Goal: Task Accomplishment & Management: Complete application form

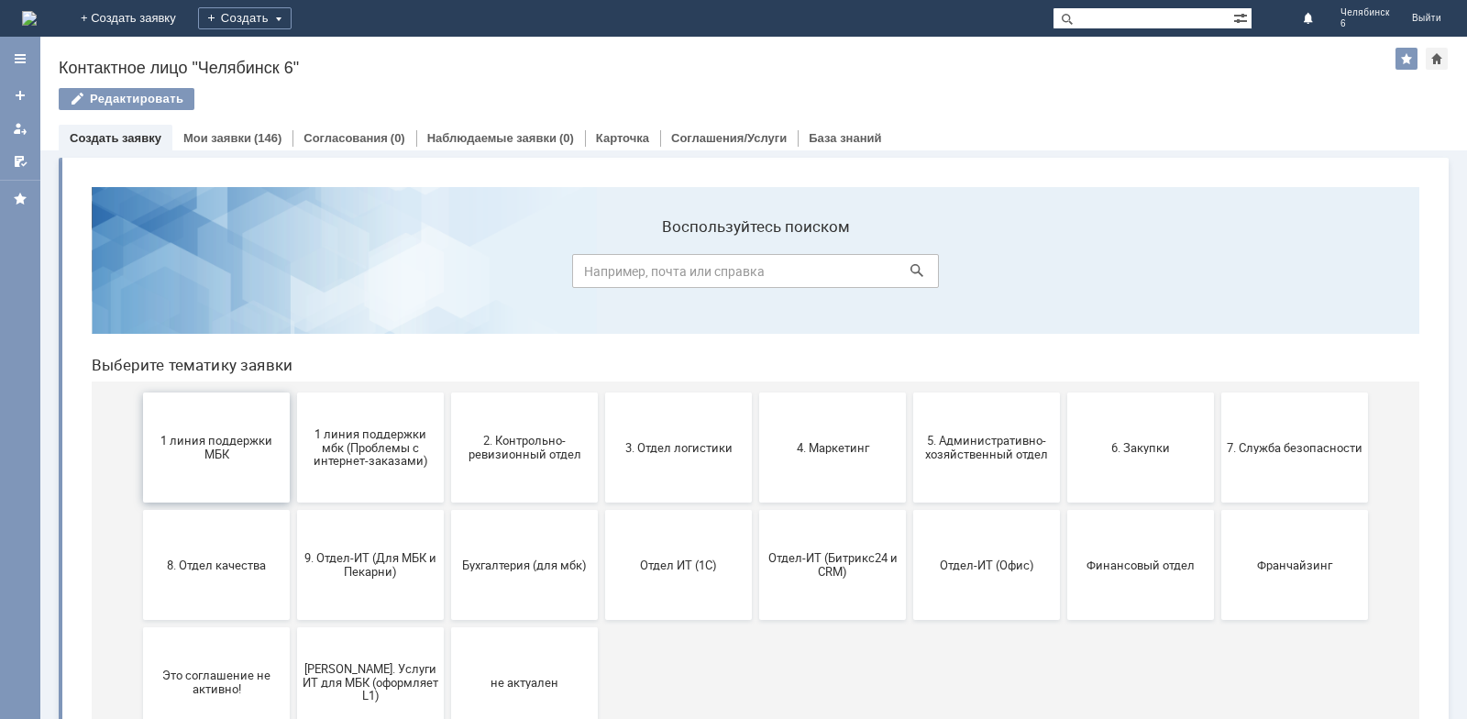
click at [167, 431] on button "1 линия поддержки МБК" at bounding box center [216, 448] width 147 height 110
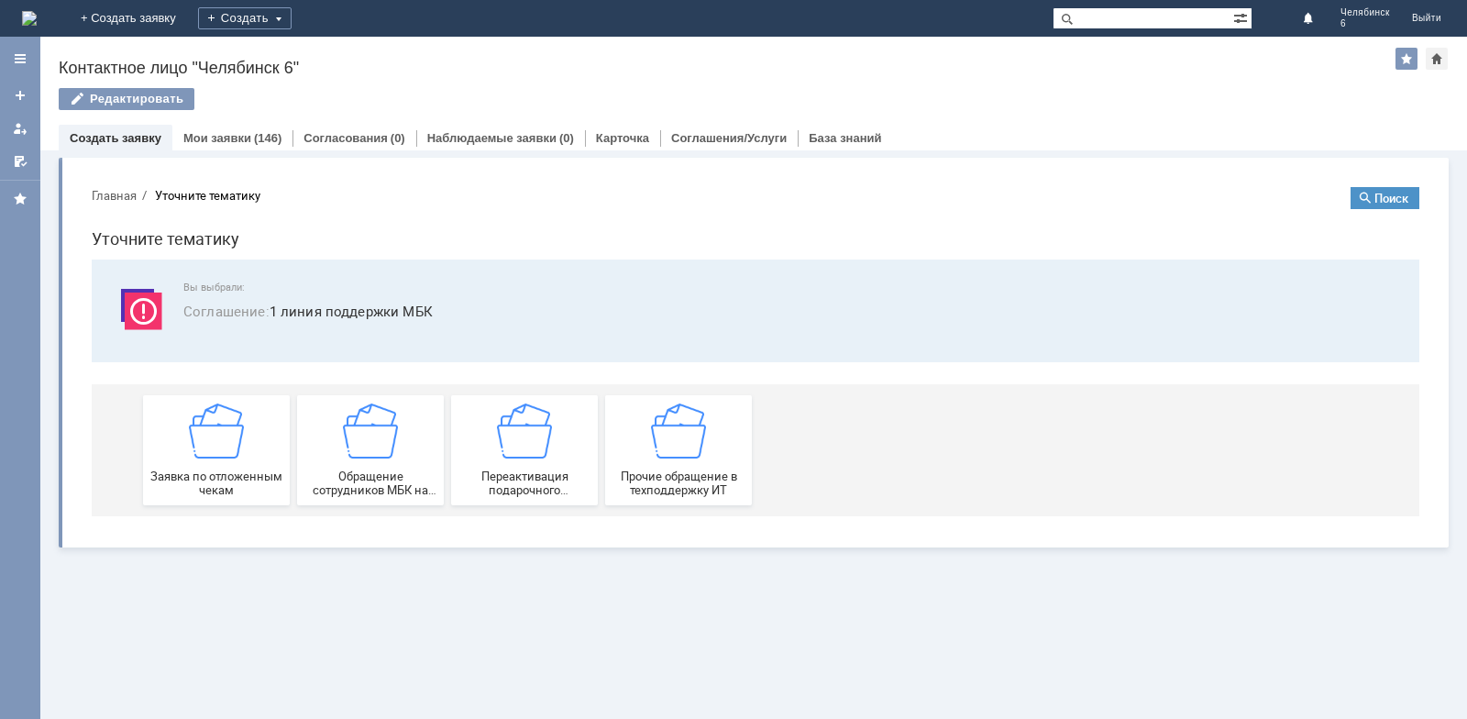
click at [167, 430] on div "Заявка по отложенным чекам" at bounding box center [217, 451] width 136 height 94
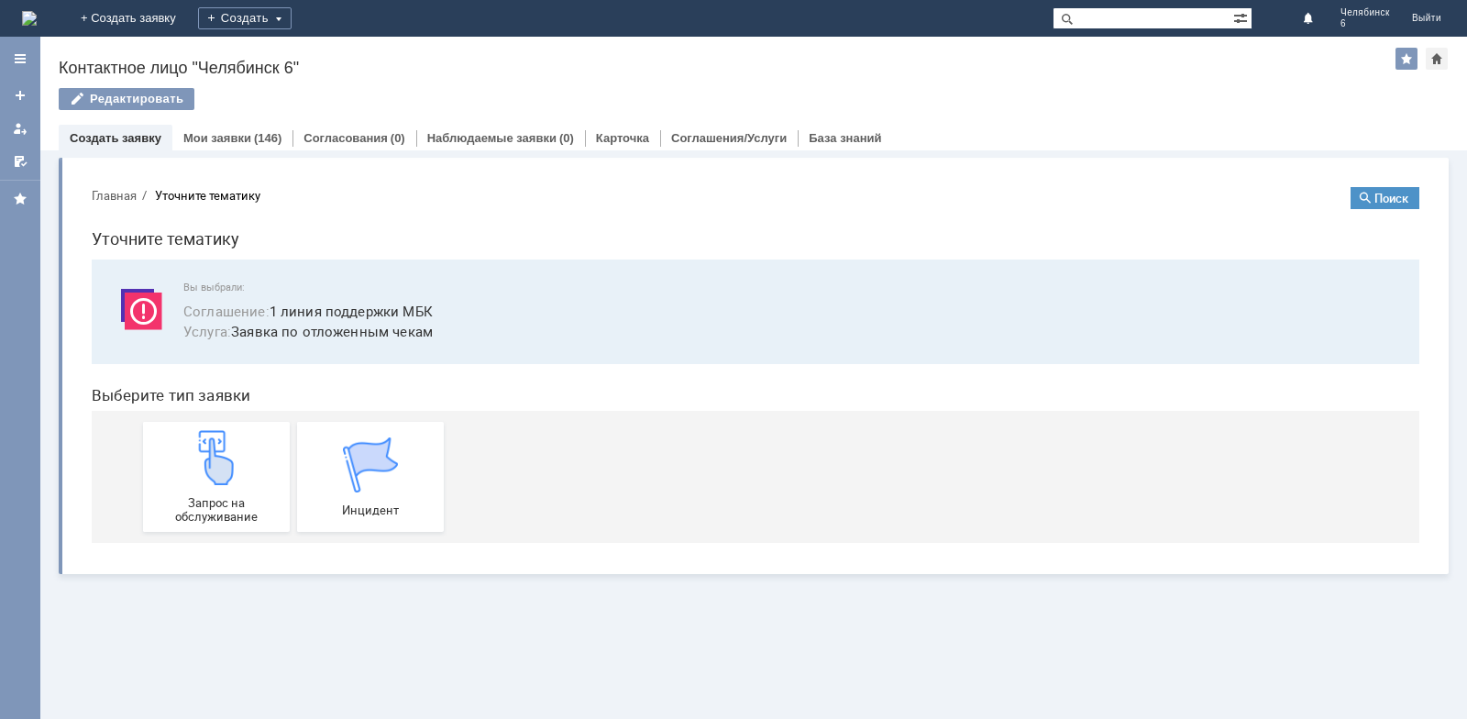
click at [167, 430] on div "Запрос на обслуживание" at bounding box center [217, 477] width 136 height 94
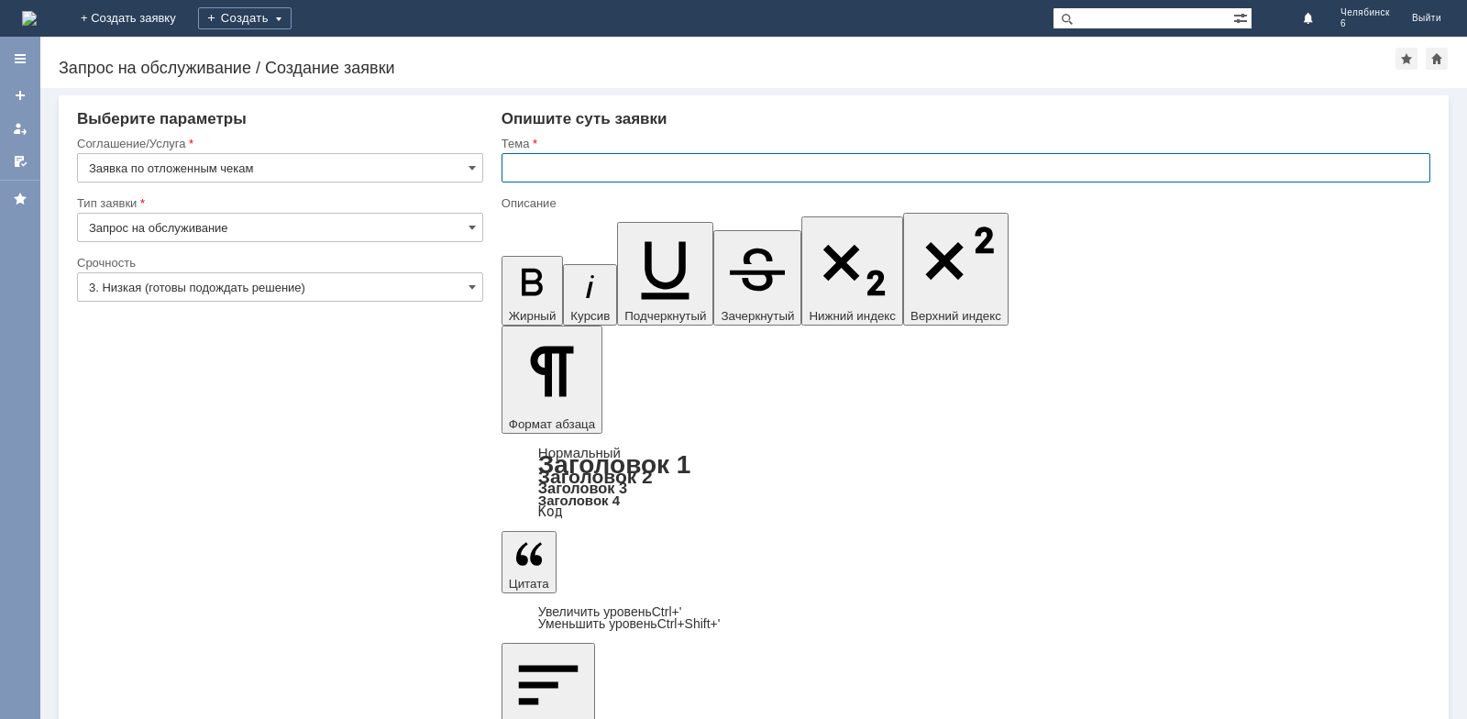
click at [726, 171] on input "text" at bounding box center [966, 167] width 929 height 29
type input "Отложенные чеки"
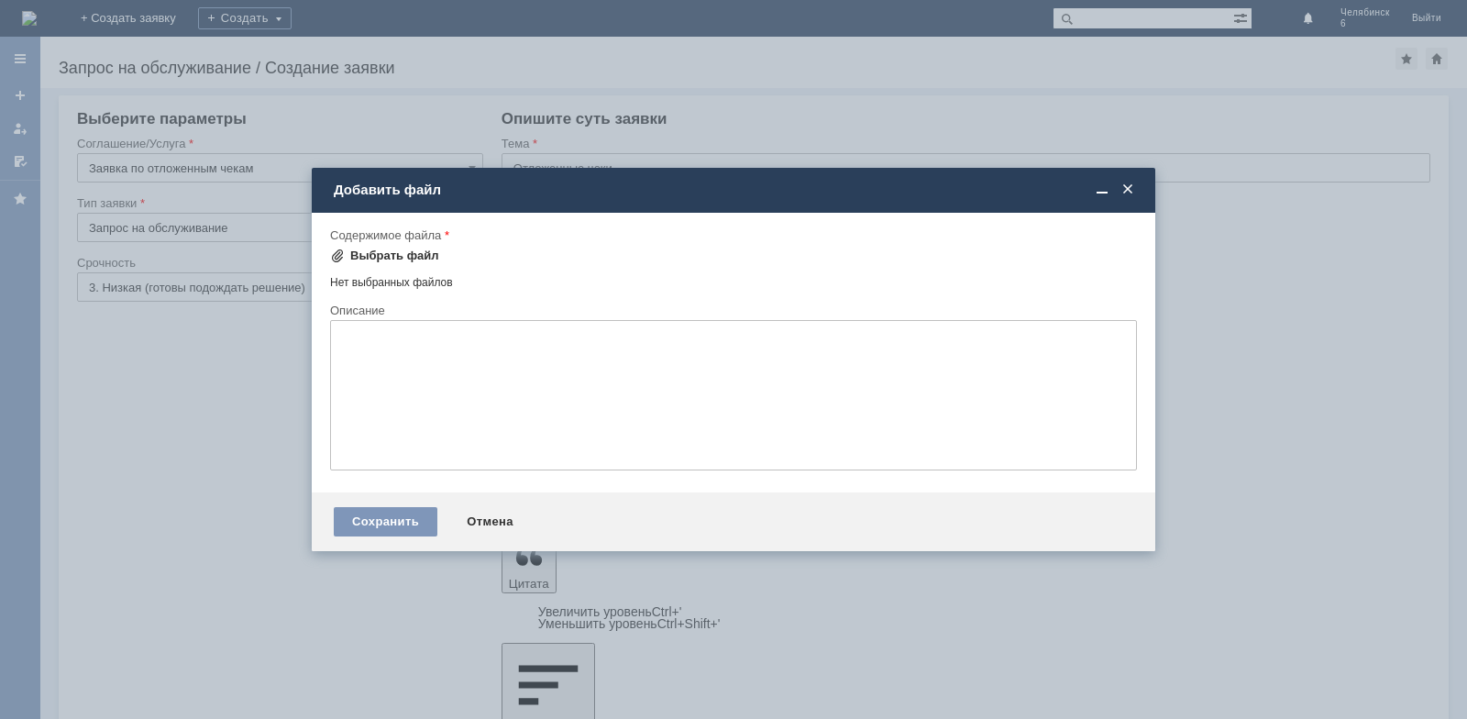
click at [404, 257] on div "Выбрать файл" at bounding box center [394, 256] width 89 height 15
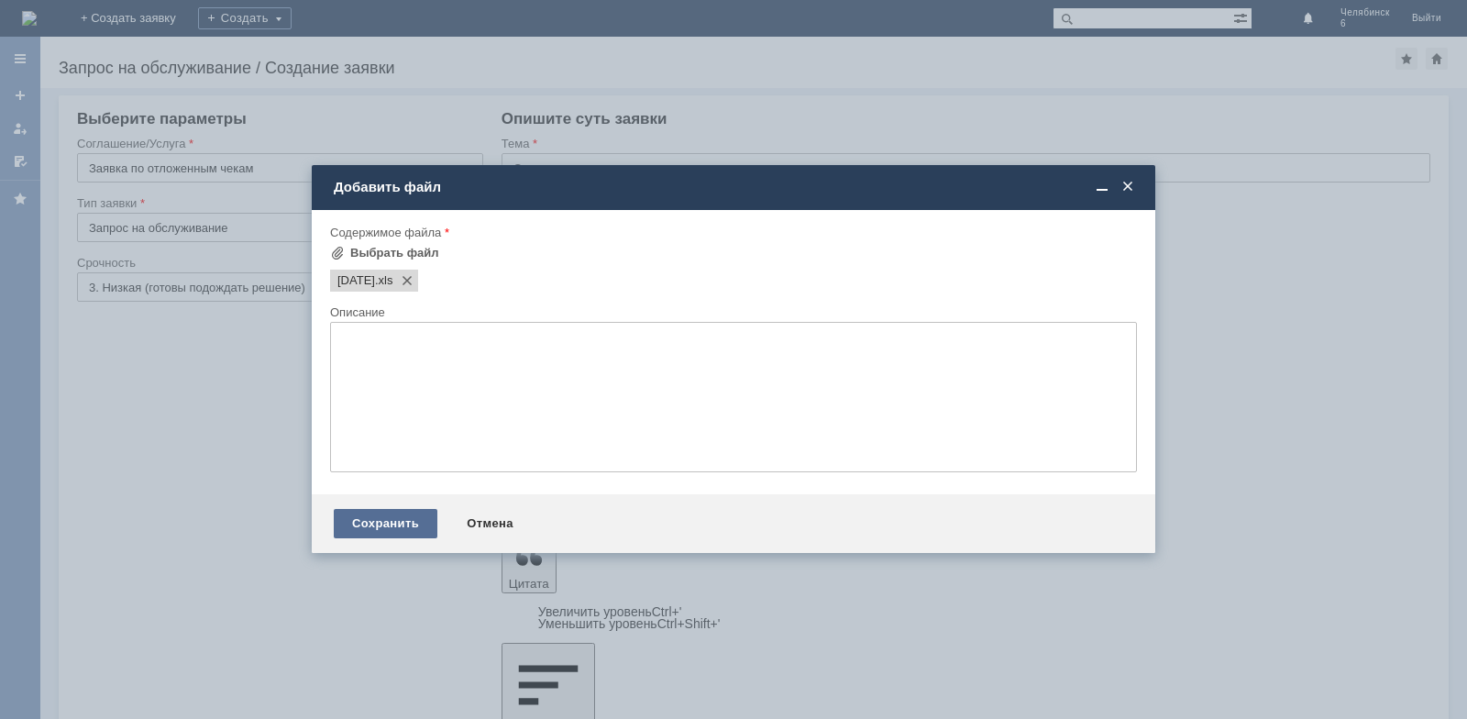
click at [376, 523] on div "Сохранить" at bounding box center [386, 523] width 104 height 29
